Goal: Navigation & Orientation: Find specific page/section

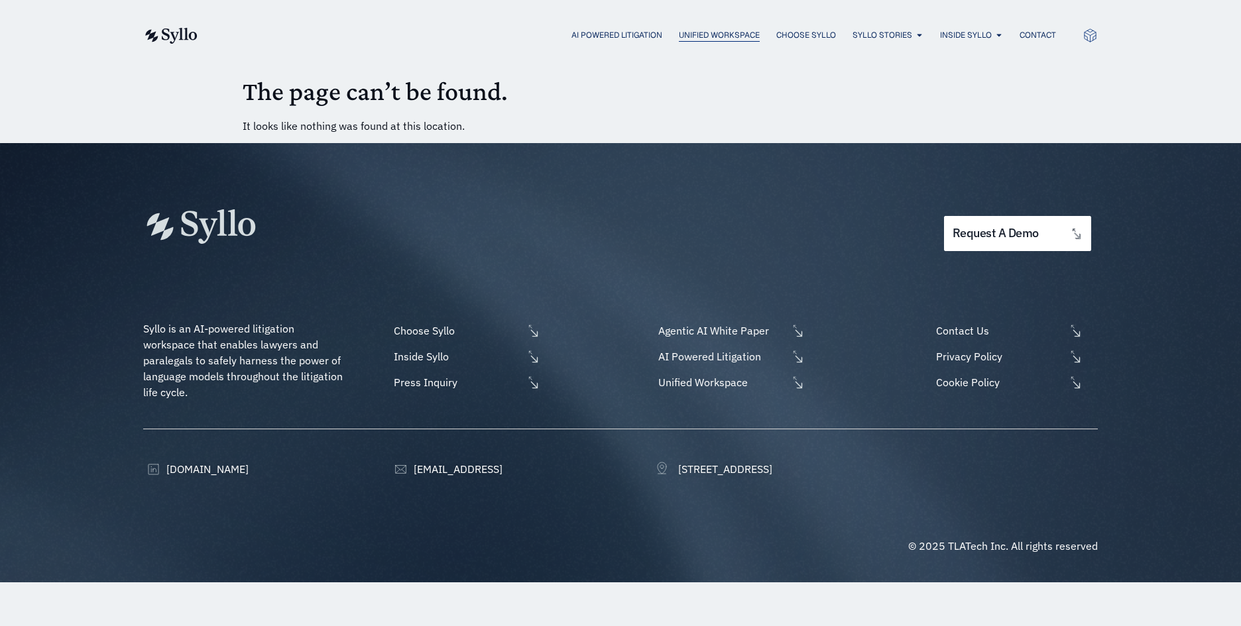
click at [722, 34] on span "Unified Workspace" at bounding box center [719, 35] width 81 height 12
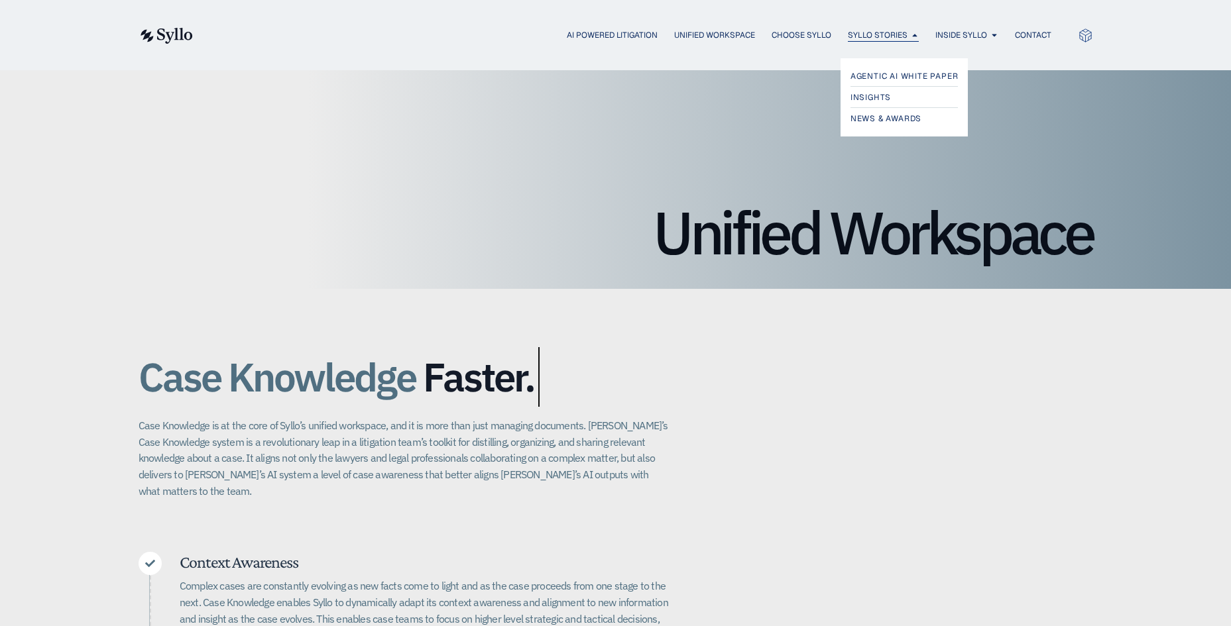
click at [911, 33] on icon "Menu" at bounding box center [915, 35] width 8 height 8
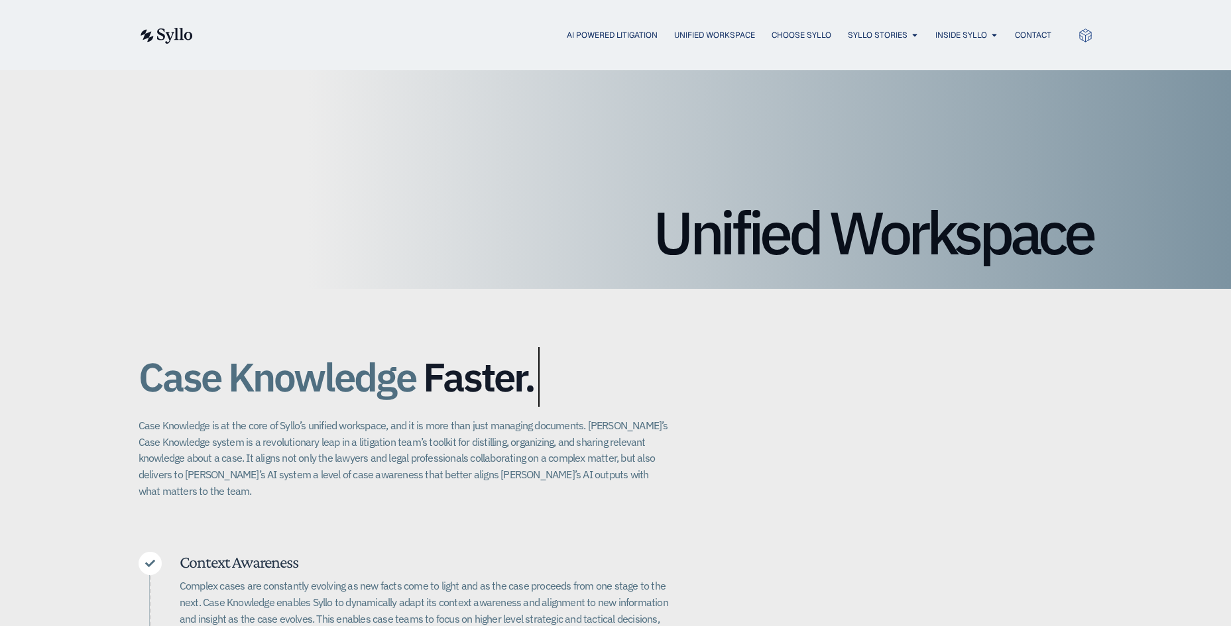
click at [935, 470] on div "Case Knowledge Better. Bigger. Faster. Case Knowledge is at the core of Syllo’s…" at bounding box center [615, 623] width 954 height 669
click at [697, 35] on span "Unified Workspace" at bounding box center [714, 35] width 81 height 12
